Goal: Information Seeking & Learning: Find specific fact

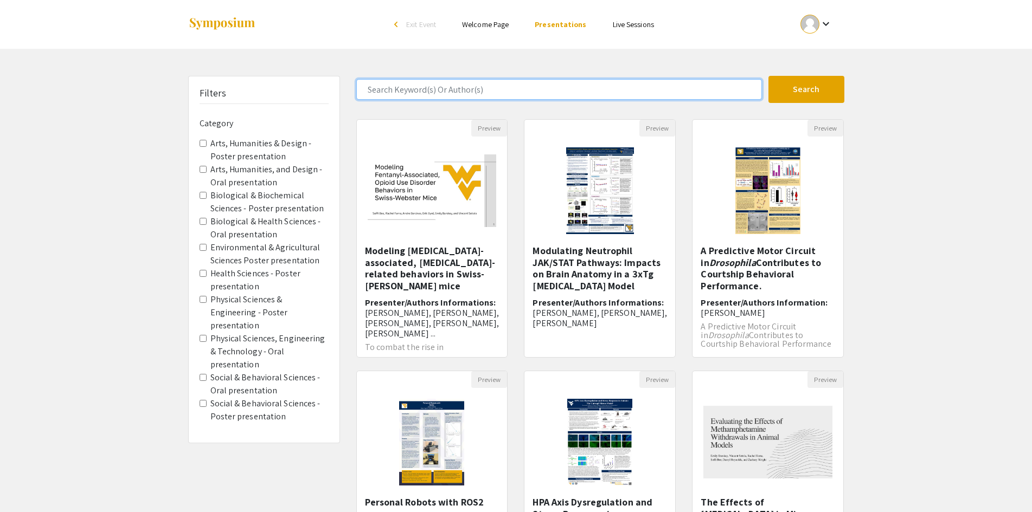
click at [425, 94] on input "Search Keyword(s) Or Author(s)" at bounding box center [559, 89] width 406 height 21
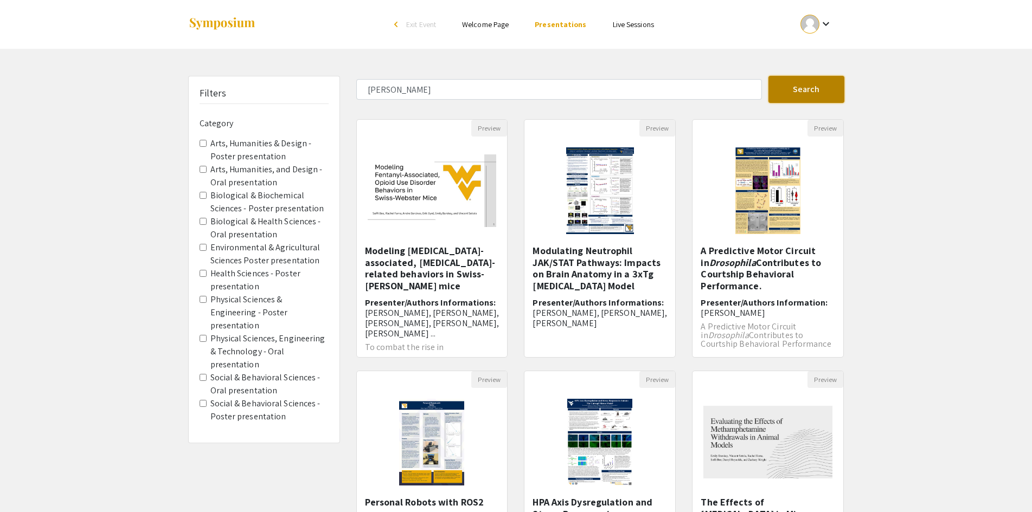
click at [819, 91] on button "Search" at bounding box center [806, 89] width 76 height 27
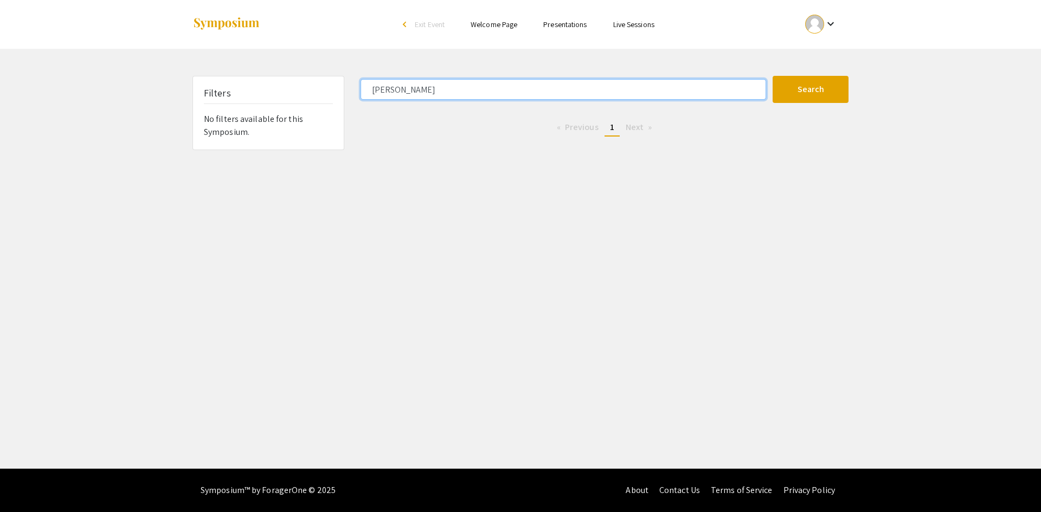
click at [394, 87] on input "[PERSON_NAME]" at bounding box center [564, 89] width 406 height 21
type input "[PERSON_NAME]"
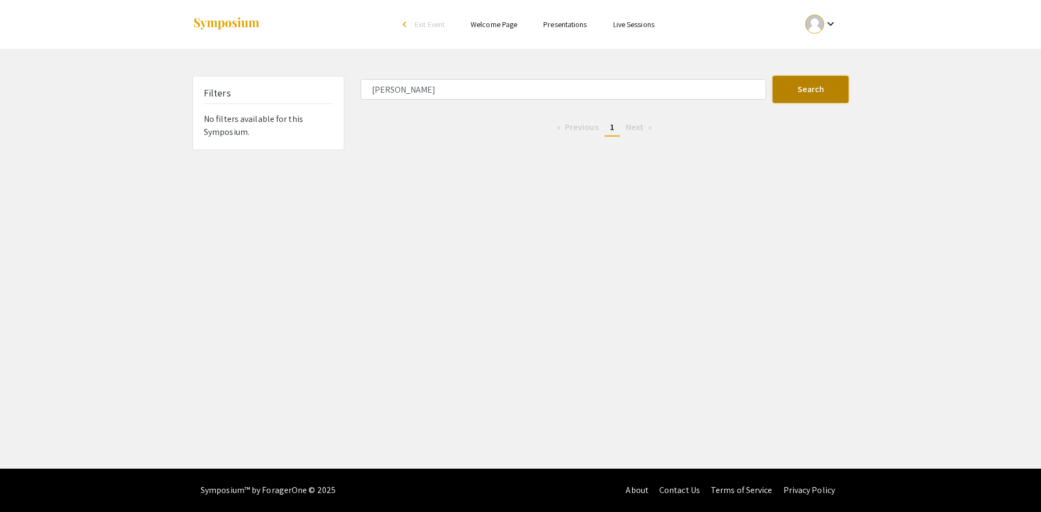
click at [815, 95] on button "Search" at bounding box center [811, 89] width 76 height 27
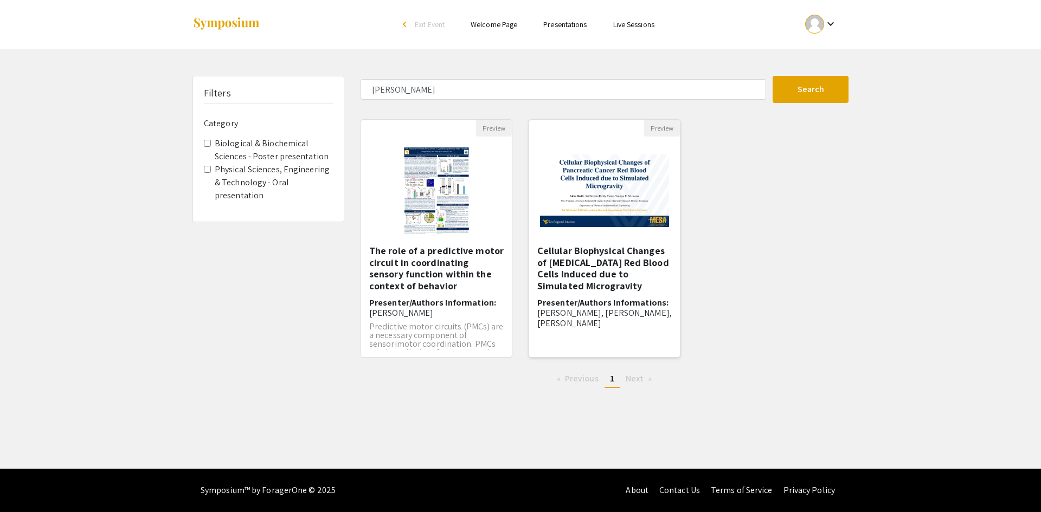
click at [593, 275] on h5 "Cellular Biophysical Changes of [MEDICAL_DATA] Red Blood Cells Induced due to S…" at bounding box center [604, 268] width 134 height 47
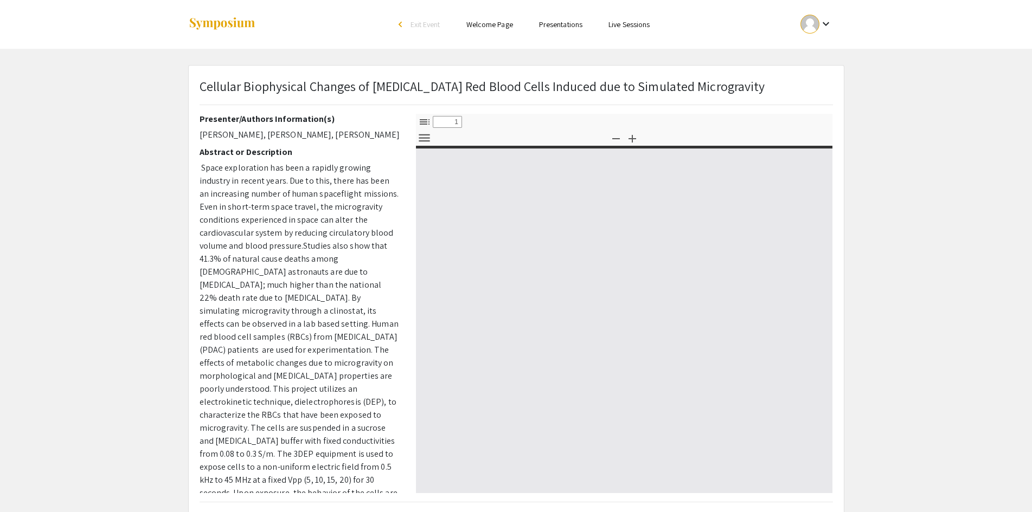
select select "custom"
type input "0"
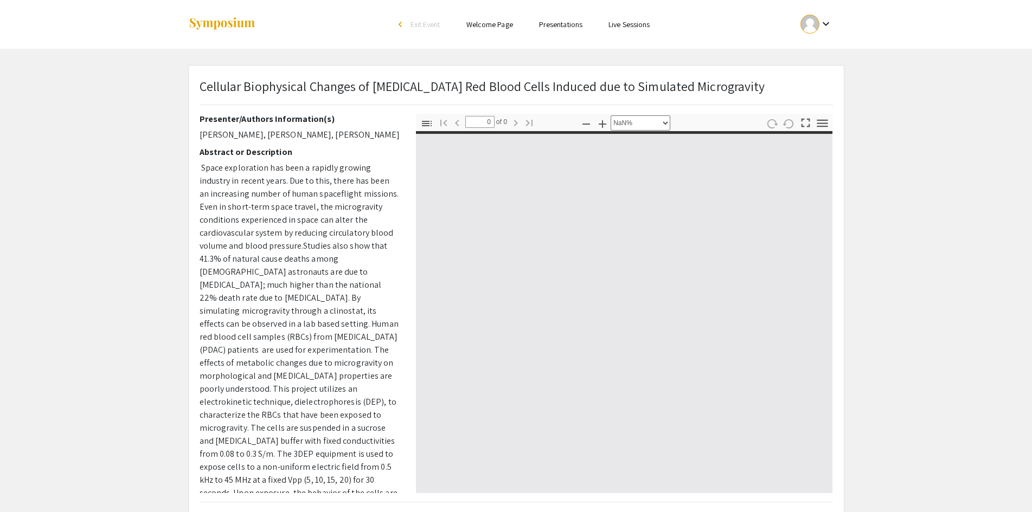
select select "auto"
type input "1"
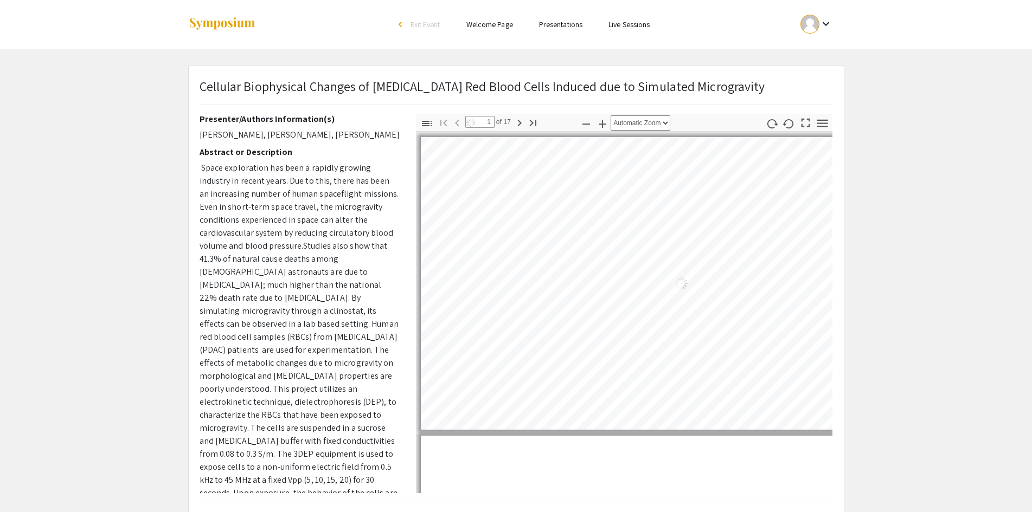
select select "auto"
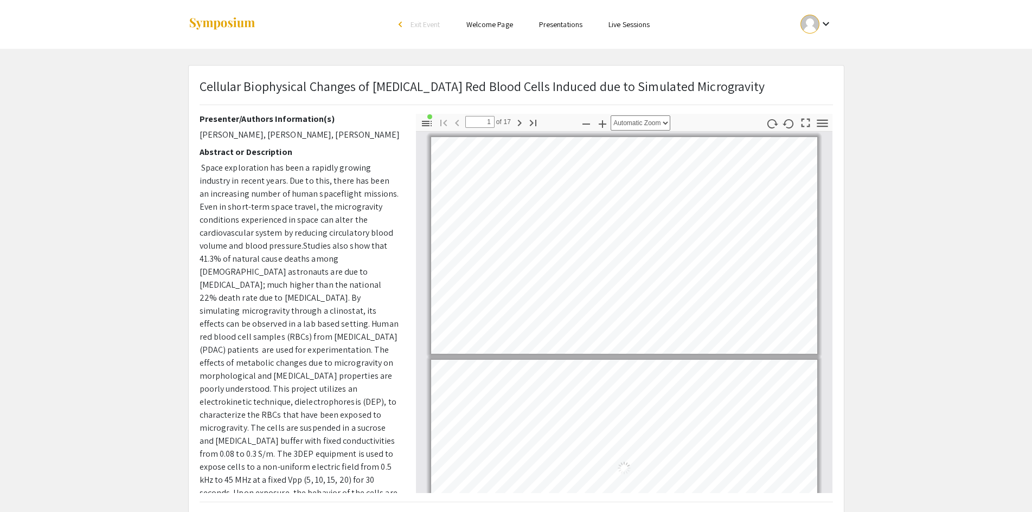
scroll to position [1, 0]
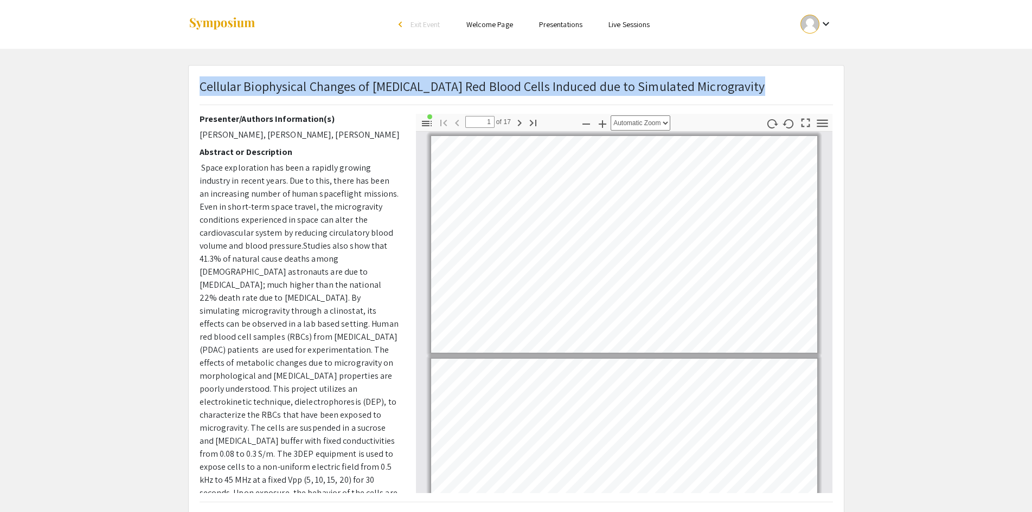
drag, startPoint x: 200, startPoint y: 87, endPoint x: 771, endPoint y: 87, distance: 571.0
click at [771, 87] on div "Cellular Biophysical Changes of [MEDICAL_DATA] Red Blood Cells Induced due to S…" at bounding box center [516, 94] width 650 height 37
copy span "Cellular Biophysical Changes of [MEDICAL_DATA] Red Blood Cells Induced due to S…"
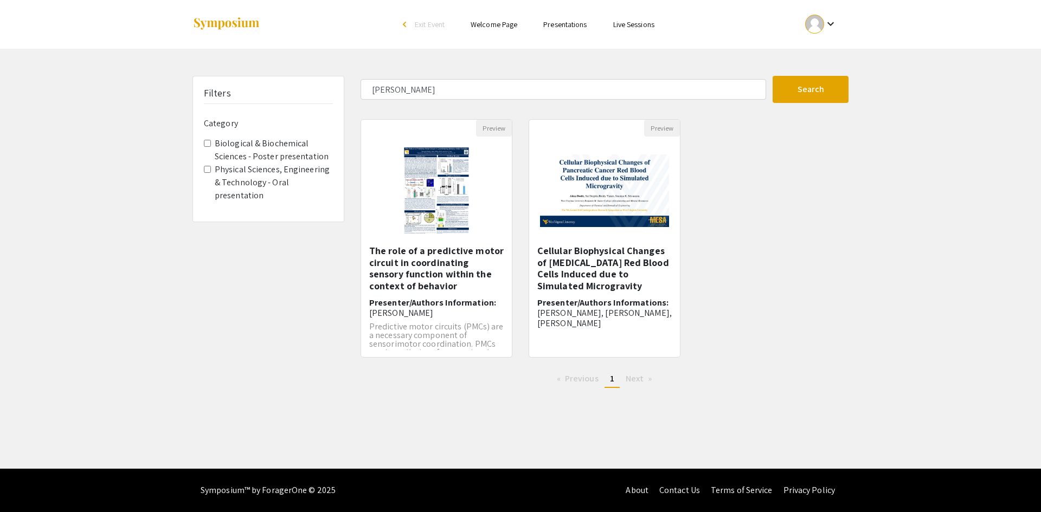
type input "[PERSON_NAME]"
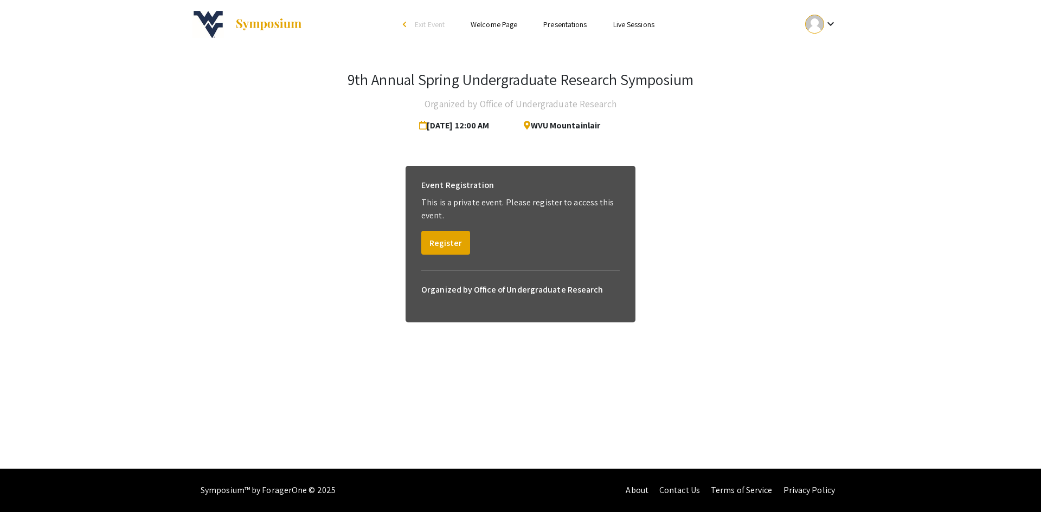
click at [567, 21] on link "Presentations" at bounding box center [564, 25] width 43 height 10
